Goal: Information Seeking & Learning: Learn about a topic

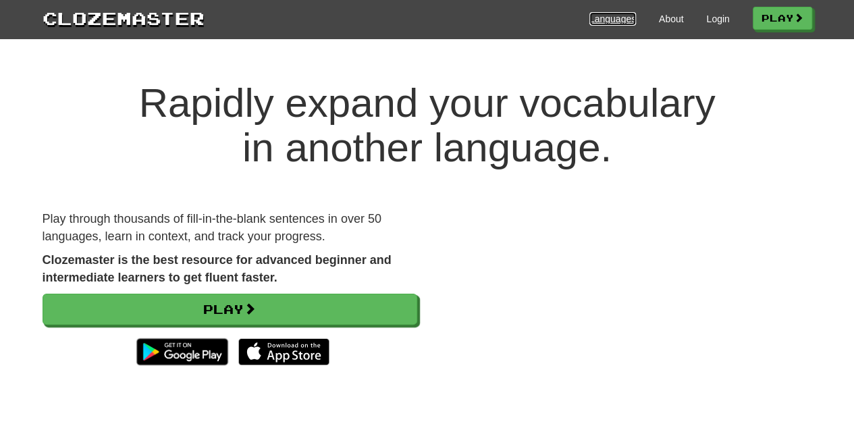
click at [600, 15] on link "Languages" at bounding box center [612, 19] width 47 height 14
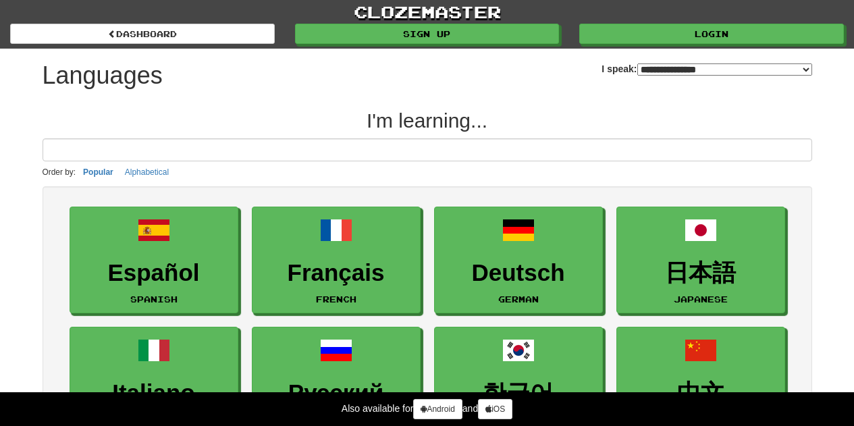
select select "*******"
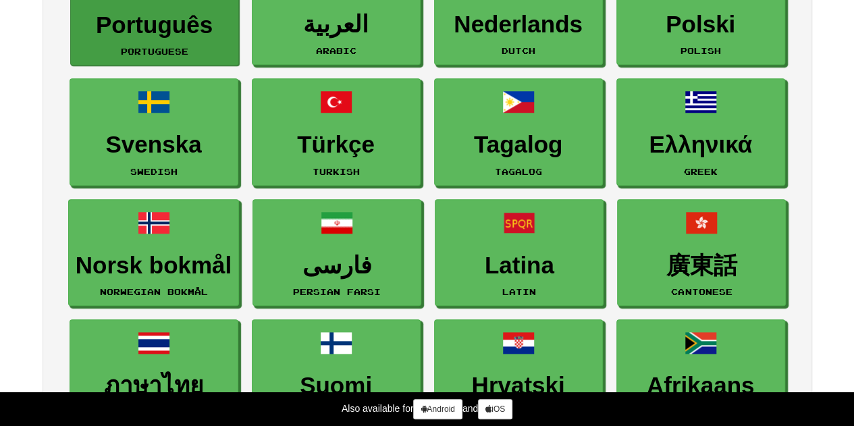
scroll to position [490, 0]
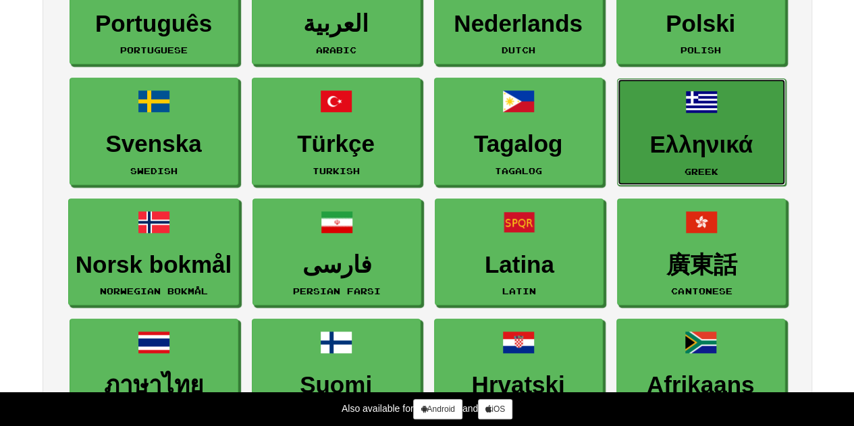
click at [643, 161] on link "Ελληνικά Greek" at bounding box center [701, 131] width 169 height 107
